Goal: Task Accomplishment & Management: Complete application form

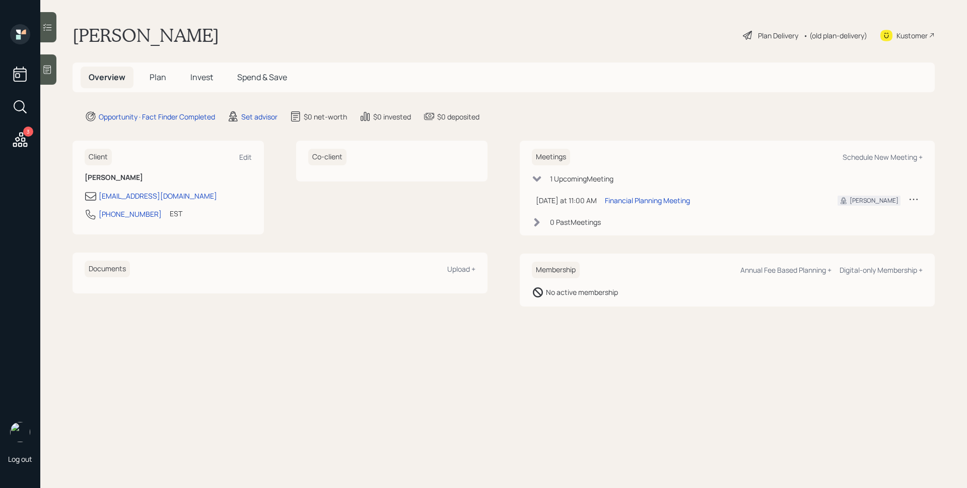
click at [243, 123] on main "[PERSON_NAME] Plan Delivery • (old plan-delivery) Kustomer Overview Plan Invest…" at bounding box center [503, 244] width 927 height 488
click at [249, 116] on div "Set advisor" at bounding box center [259, 116] width 36 height 11
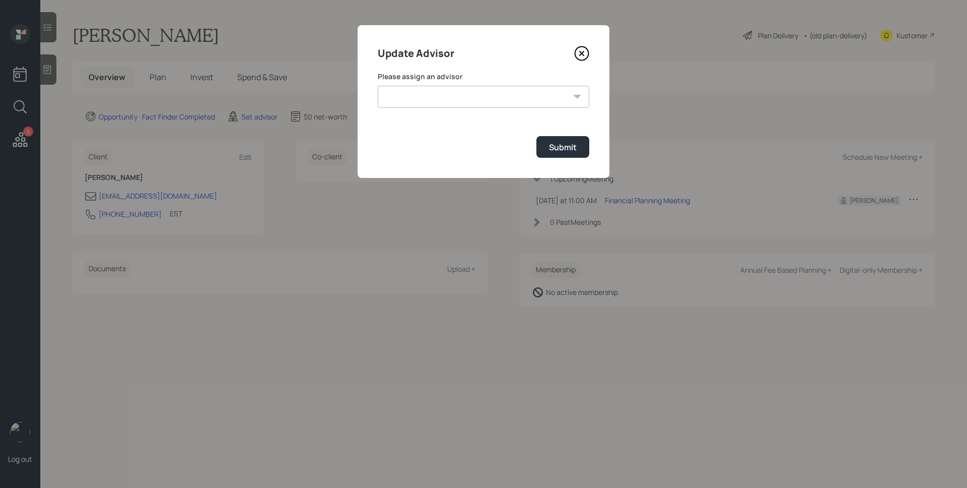
click at [432, 95] on select "[PERSON_NAME] [PERSON_NAME] [PERSON_NAME] End [PERSON_NAME] [PERSON_NAME] [PERS…" at bounding box center [484, 97] width 212 height 22
select select "d946c976-65aa-4529-ac9d-02c4f1114fc0"
click at [378, 86] on select "[PERSON_NAME] [PERSON_NAME] [PERSON_NAME] End [PERSON_NAME] [PERSON_NAME] [PERS…" at bounding box center [484, 97] width 212 height 22
click at [575, 151] on div "Submit" at bounding box center [563, 147] width 28 height 11
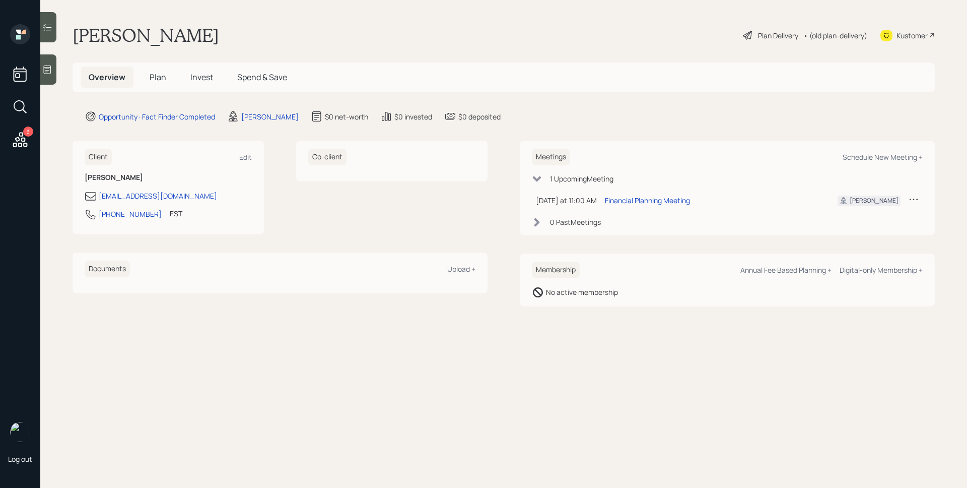
click at [53, 70] on div at bounding box center [48, 69] width 16 height 30
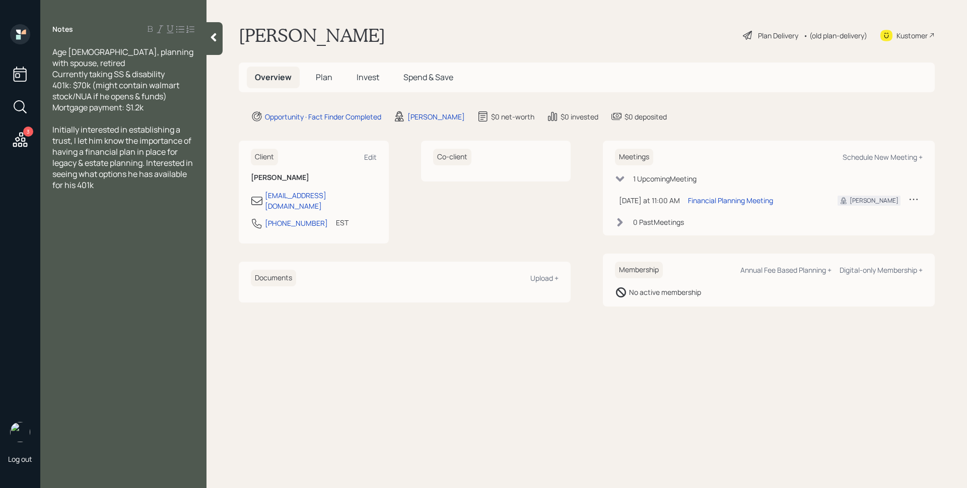
click at [327, 80] on span "Plan" at bounding box center [324, 77] width 17 height 11
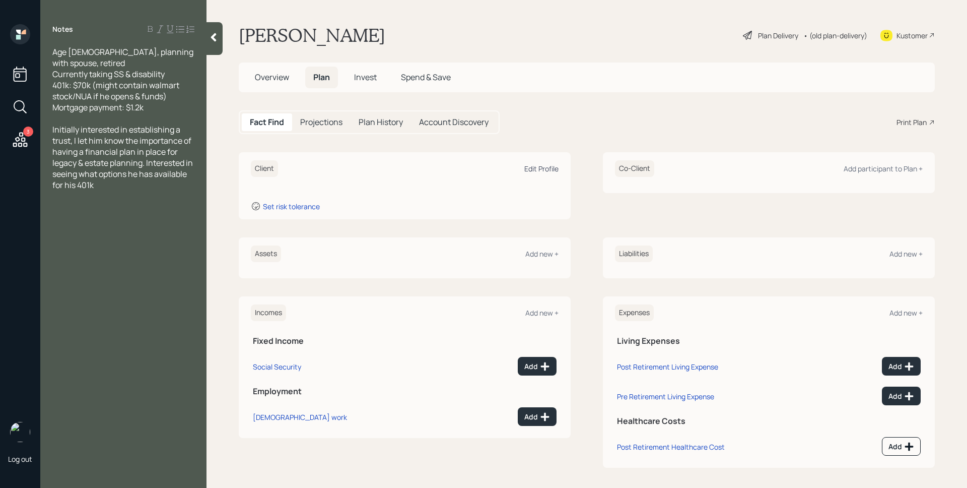
click at [539, 166] on div "Edit Profile" at bounding box center [541, 169] width 34 height 10
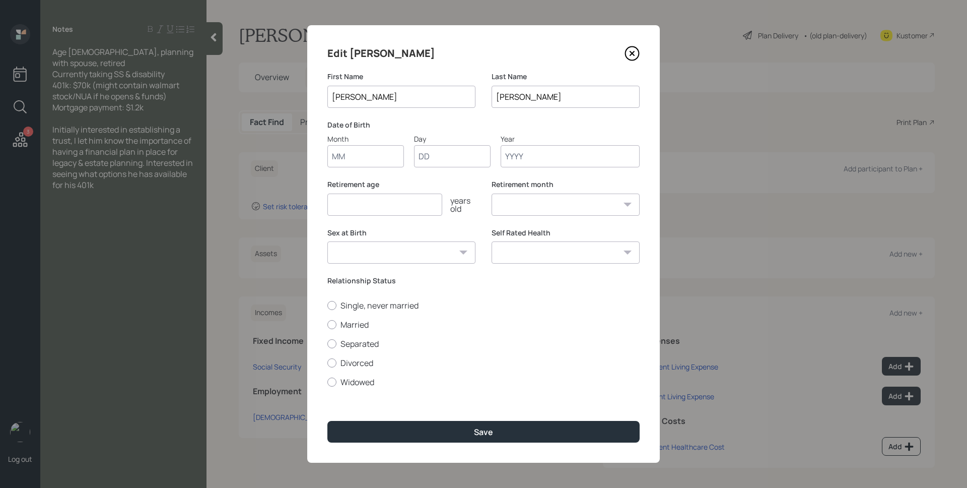
click at [371, 152] on input "Month" at bounding box center [365, 156] width 77 height 22
type input "01"
type input "1961"
select select "1"
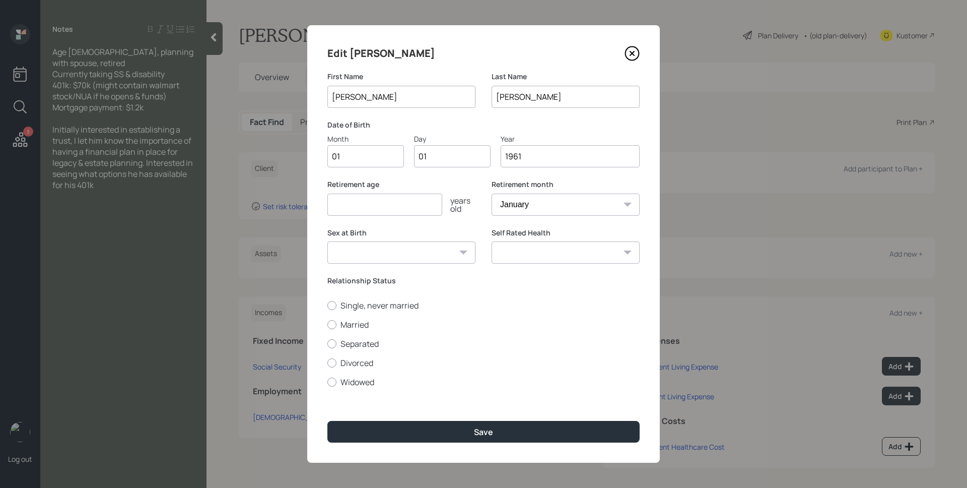
type input "1961"
type input "62"
click at [357, 326] on label "Married" at bounding box center [483, 324] width 312 height 11
click at [327, 324] on input "Married" at bounding box center [327, 324] width 1 height 1
radio input "true"
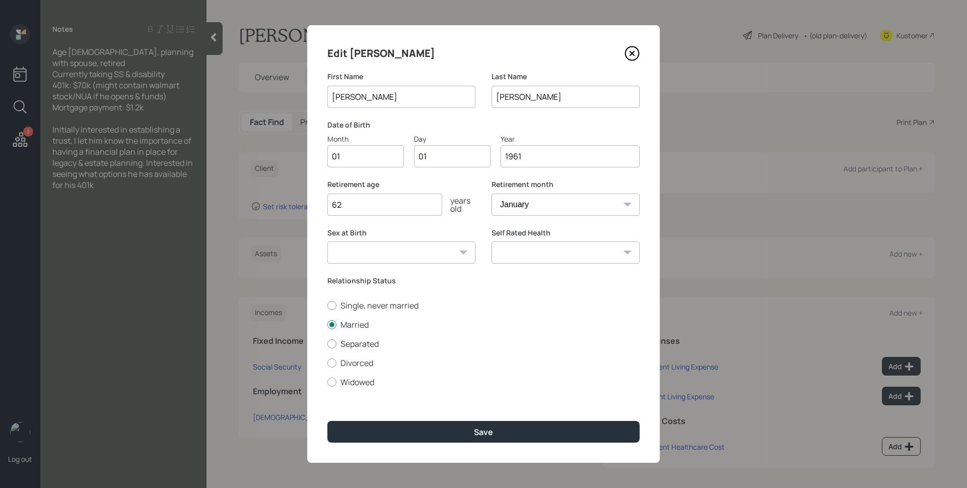
click at [511, 443] on div "Edit [PERSON_NAME] First Name [PERSON_NAME] Last Name [PERSON_NAME] Date of Bir…" at bounding box center [483, 243] width 353 height 437
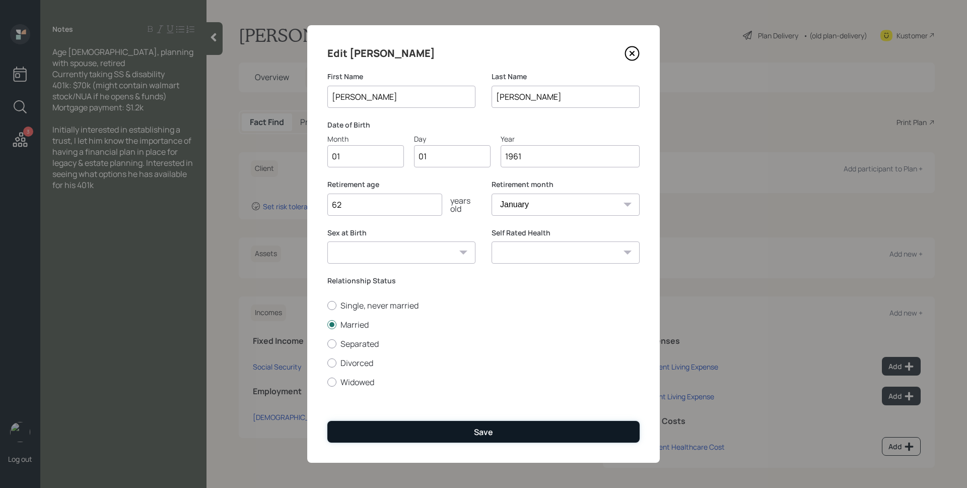
click at [515, 433] on button "Save" at bounding box center [483, 432] width 312 height 22
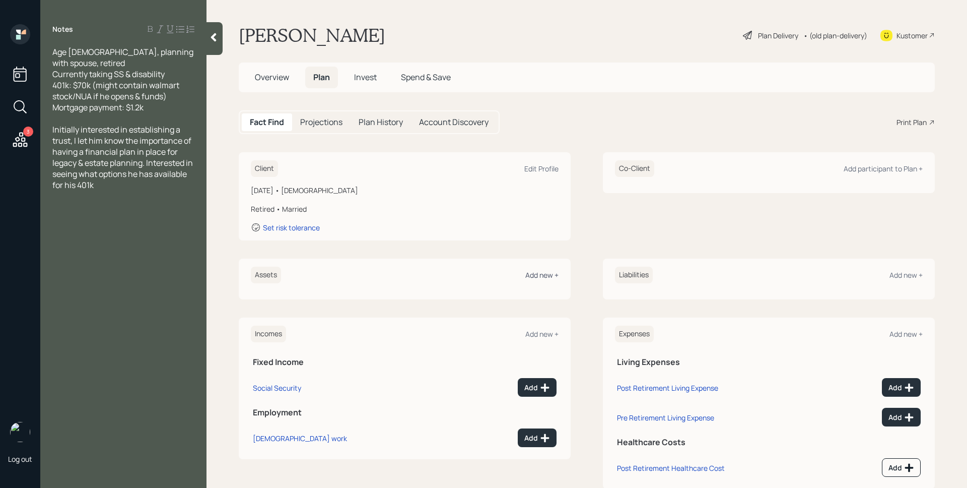
click at [551, 271] on div "Add new +" at bounding box center [541, 275] width 33 height 10
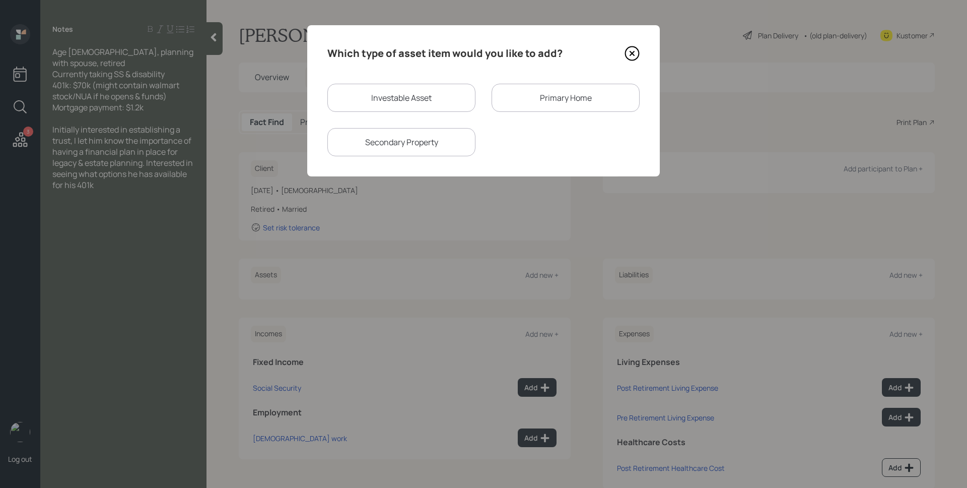
click at [442, 98] on div "Investable Asset" at bounding box center [401, 98] width 148 height 28
select select "taxable"
select select "balanced"
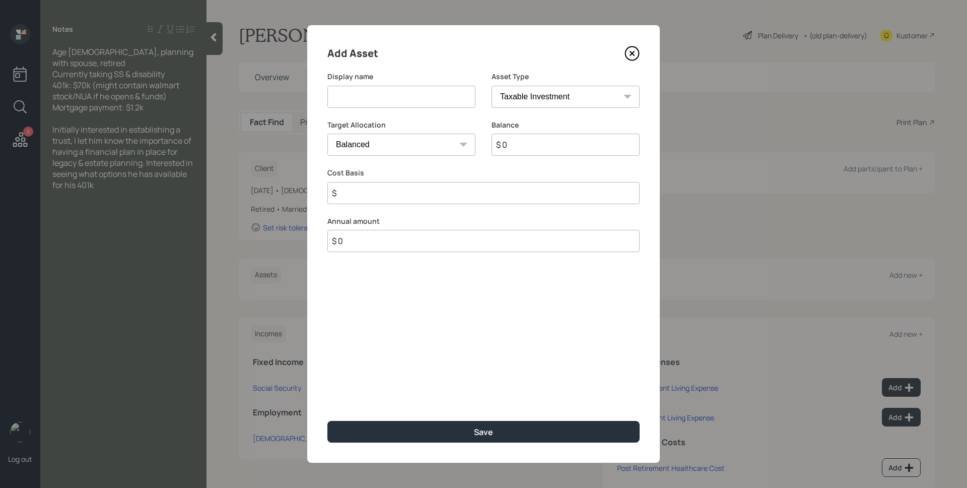
click at [441, 97] on input at bounding box center [401, 97] width 148 height 22
type input "401k"
click at [559, 93] on select "SEP [PERSON_NAME] IRA 401(k) [PERSON_NAME] 401(k) 403(b) [PERSON_NAME] 403(b) 4…" at bounding box center [566, 97] width 148 height 22
select select "ira"
click at [492, 86] on select "SEP [PERSON_NAME] IRA 401(k) [PERSON_NAME] 401(k) 403(b) [PERSON_NAME] 403(b) 4…" at bounding box center [566, 97] width 148 height 22
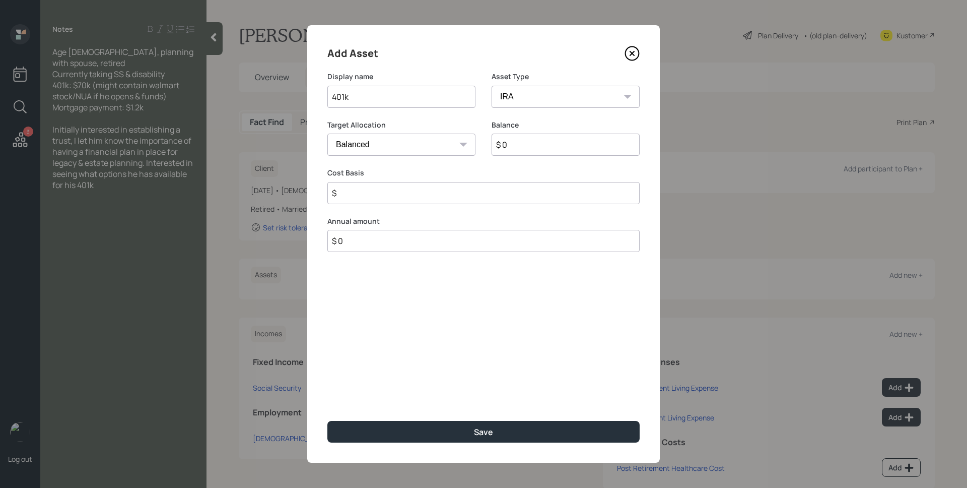
type input "$"
click at [544, 146] on input "$ 0" at bounding box center [566, 144] width 148 height 22
type input "$ 70,000"
type input "$ 0"
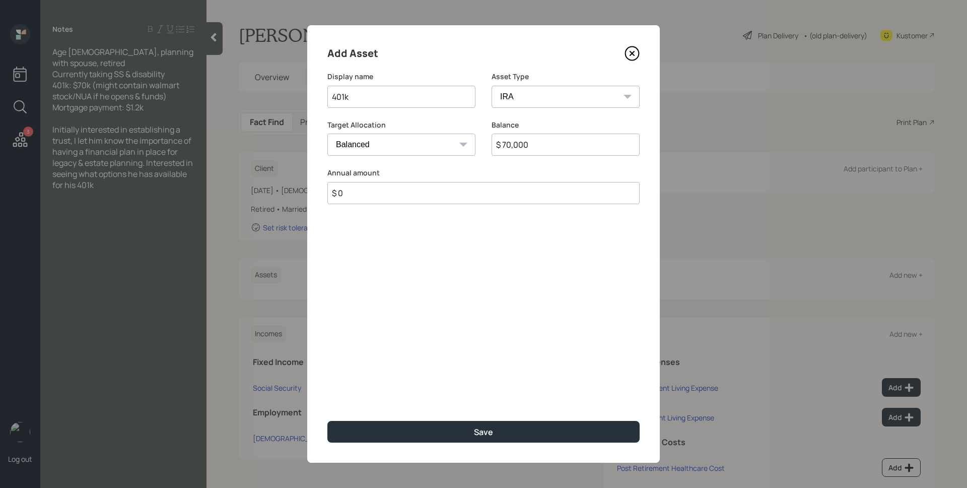
click at [327, 421] on button "Save" at bounding box center [483, 432] width 312 height 22
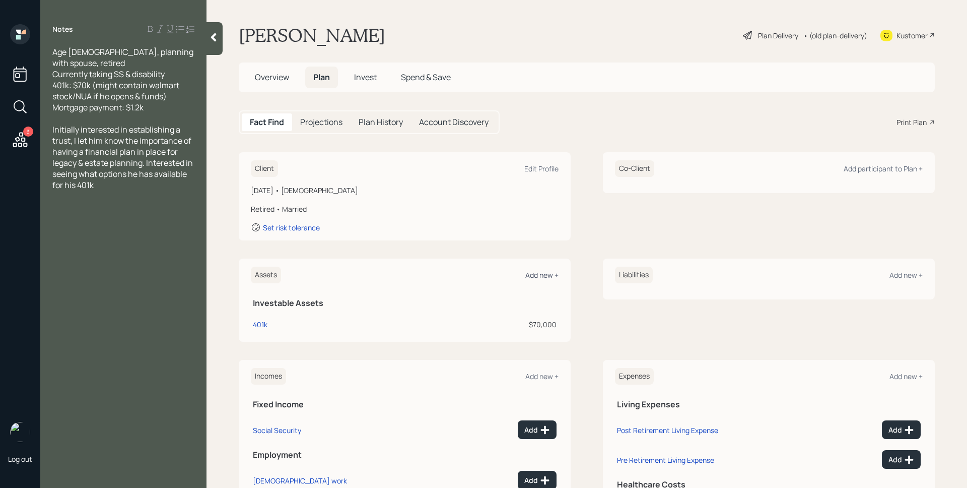
click at [537, 276] on div "Add new +" at bounding box center [541, 275] width 33 height 10
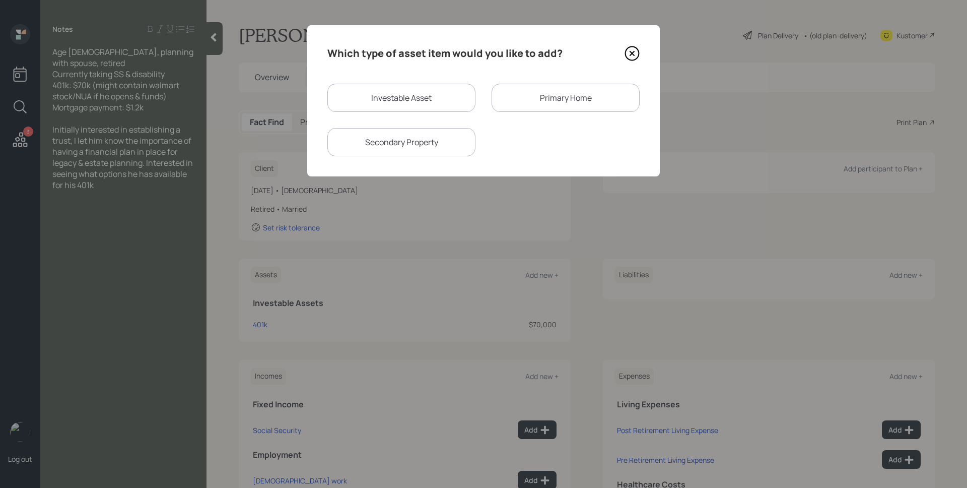
click at [538, 101] on div "Primary Home" at bounding box center [566, 98] width 148 height 28
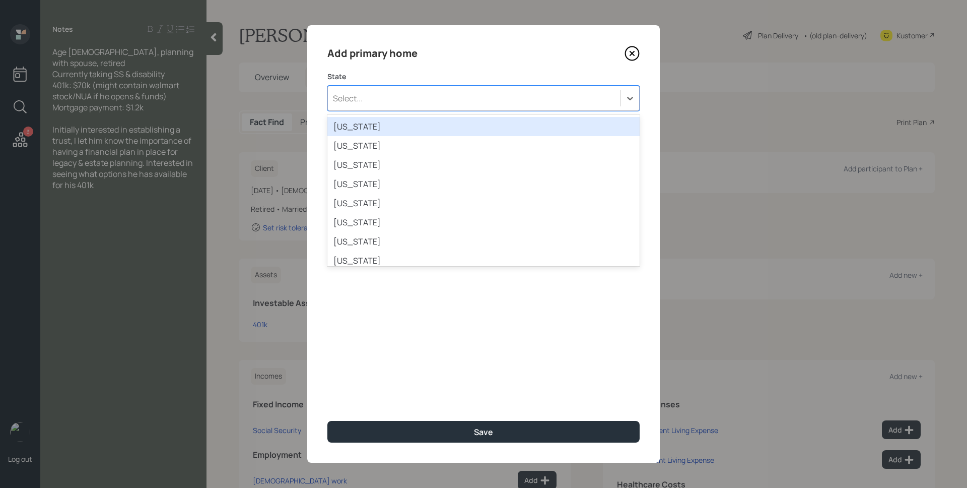
click at [431, 92] on div "Select..." at bounding box center [474, 98] width 293 height 17
type input "fl"
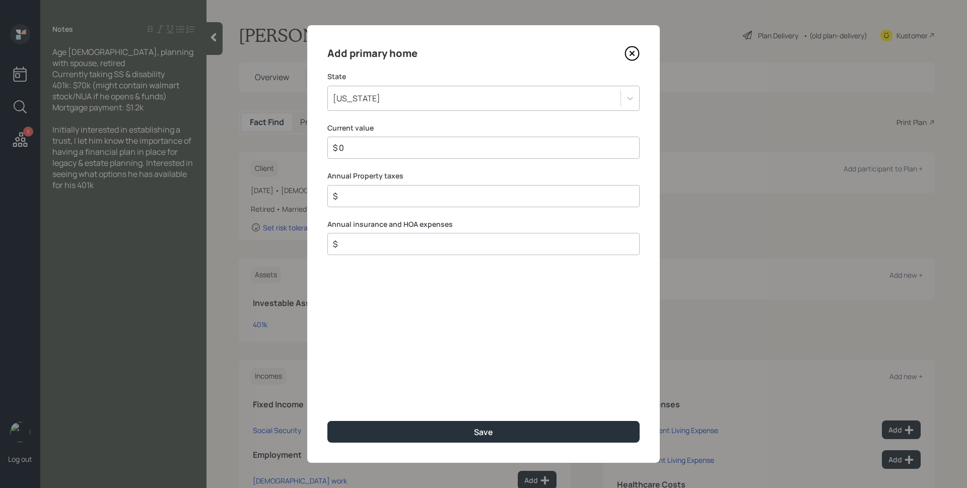
type input "$ 0"
click at [327, 421] on button "Save" at bounding box center [483, 432] width 312 height 22
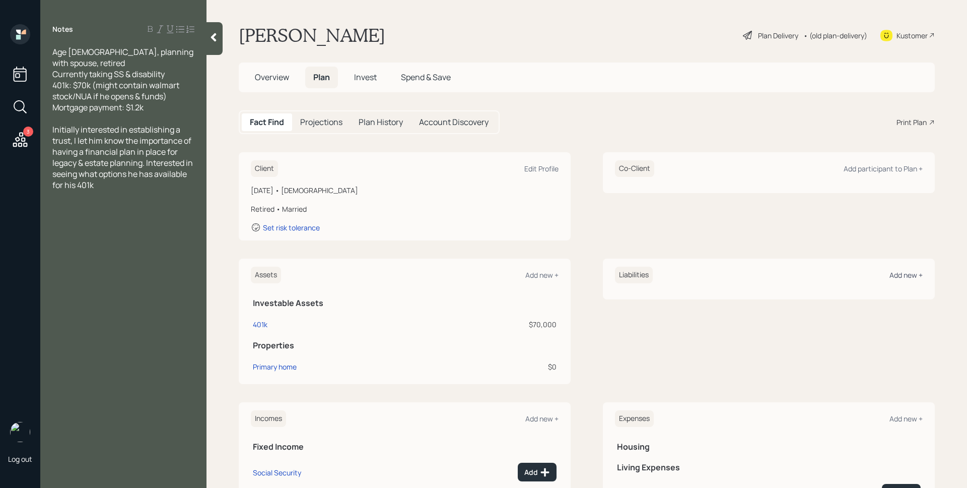
click at [906, 276] on div "Add new +" at bounding box center [906, 275] width 33 height 10
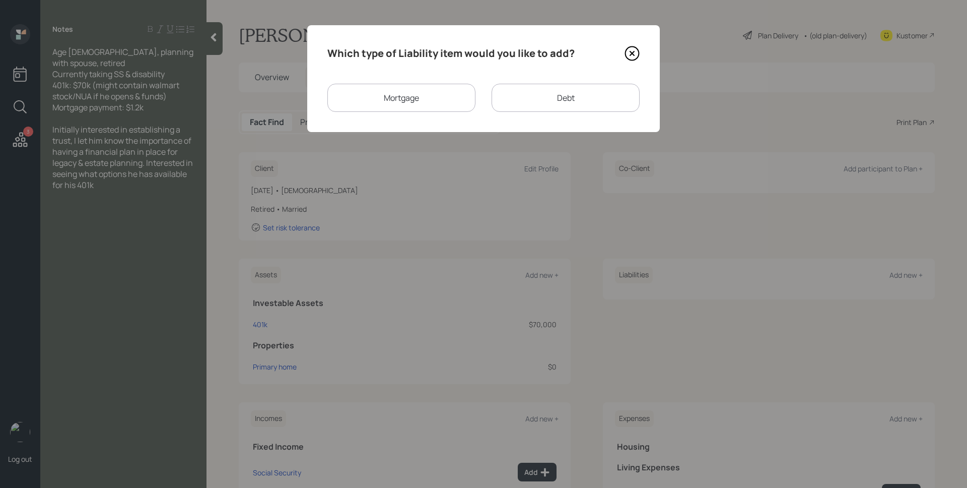
click at [381, 93] on div "Mortgage" at bounding box center [401, 98] width 148 height 28
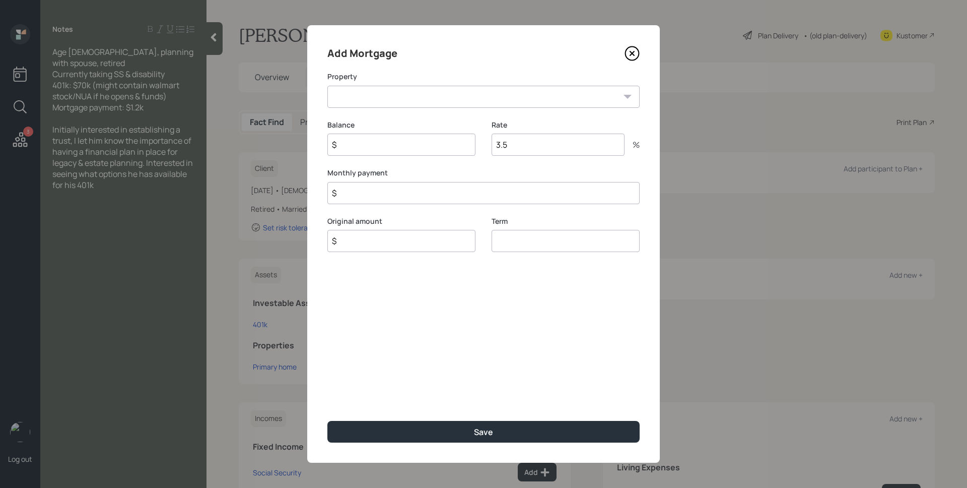
click at [383, 111] on div "Add Mortgage Property FL Primary home Balance $ Rate 3.5 % Monthly payment $ Or…" at bounding box center [483, 243] width 353 height 437
click at [384, 99] on select "FL Primary home" at bounding box center [483, 97] width 312 height 22
select select "f4058b37-56e2-48cd-b618-a60ab1cc2374"
click at [327, 86] on select "FL Primary home" at bounding box center [483, 97] width 312 height 22
click at [381, 143] on input "$" at bounding box center [401, 144] width 148 height 22
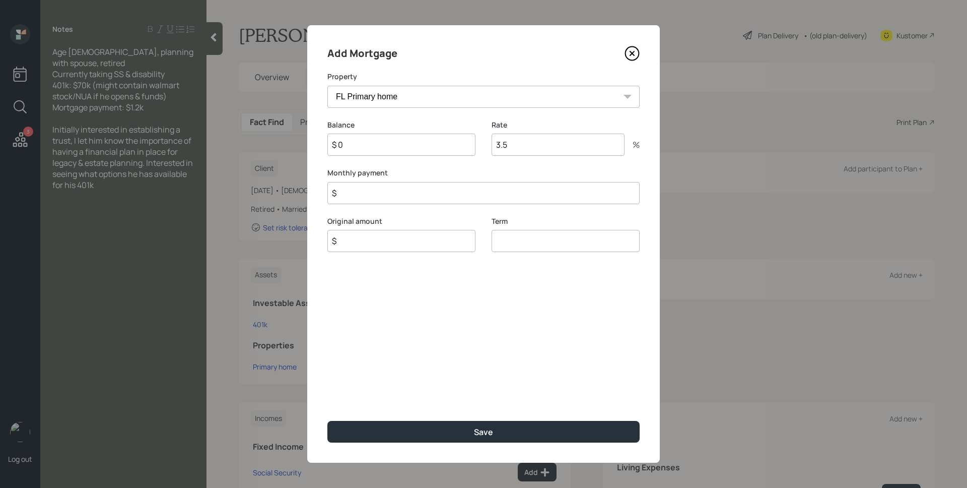
type input "$ 0"
type input "$ 1,200"
type input "$ 0"
type input "30"
click at [327, 421] on button "Save" at bounding box center [483, 432] width 312 height 22
